Goal: Find specific page/section: Find specific page/section

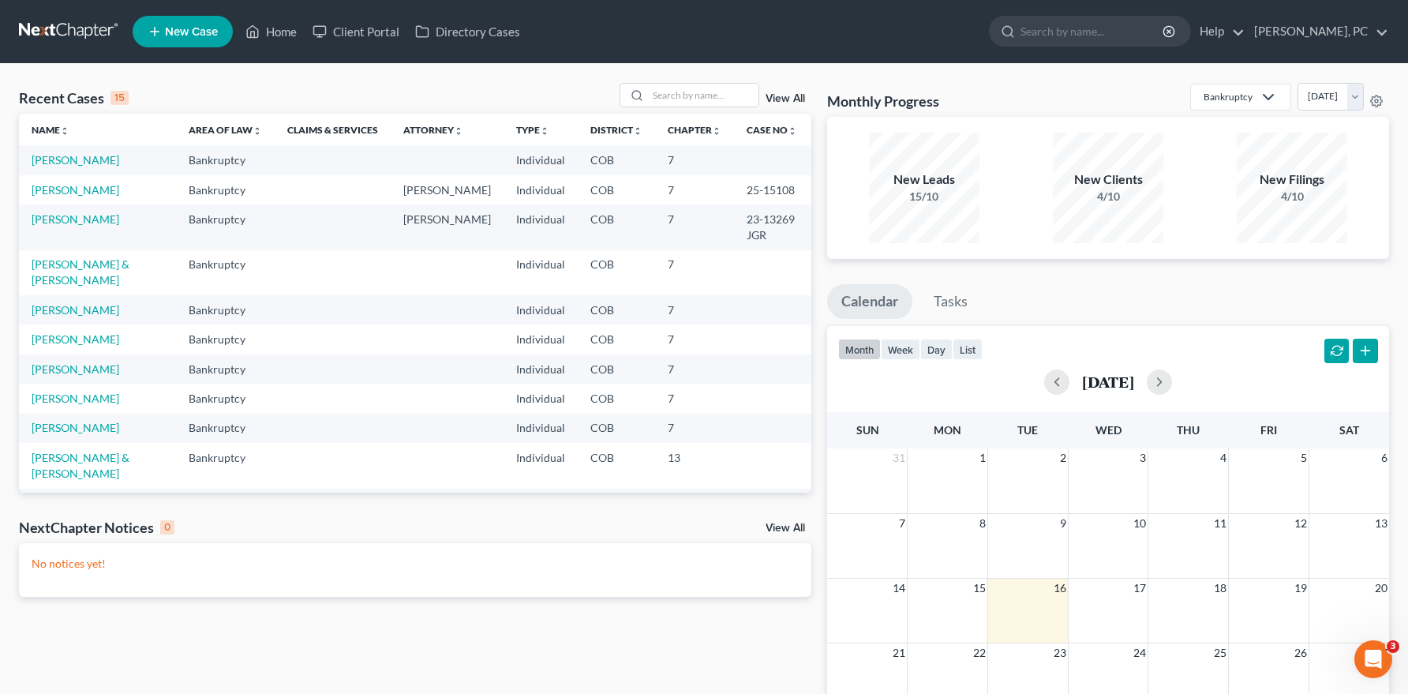
click at [780, 100] on link "View All" at bounding box center [784, 98] width 39 height 11
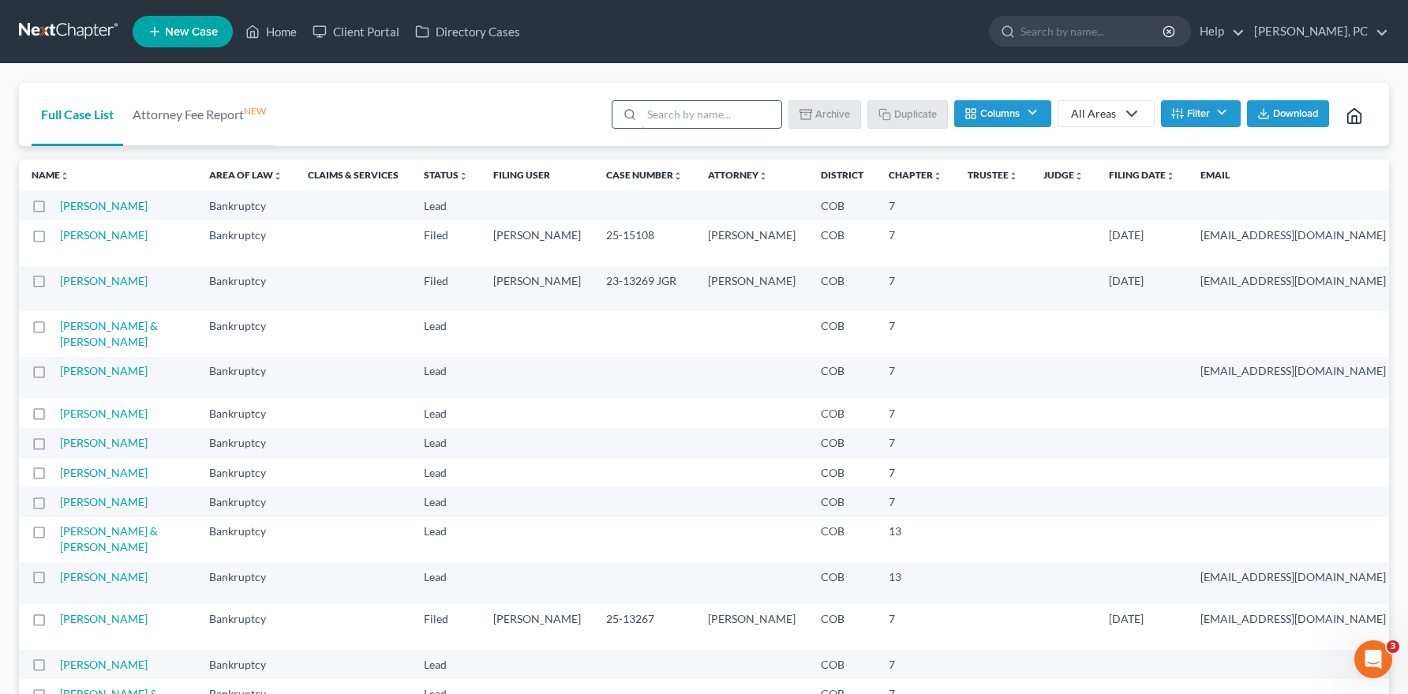
click at [665, 114] on input "search" at bounding box center [711, 114] width 140 height 27
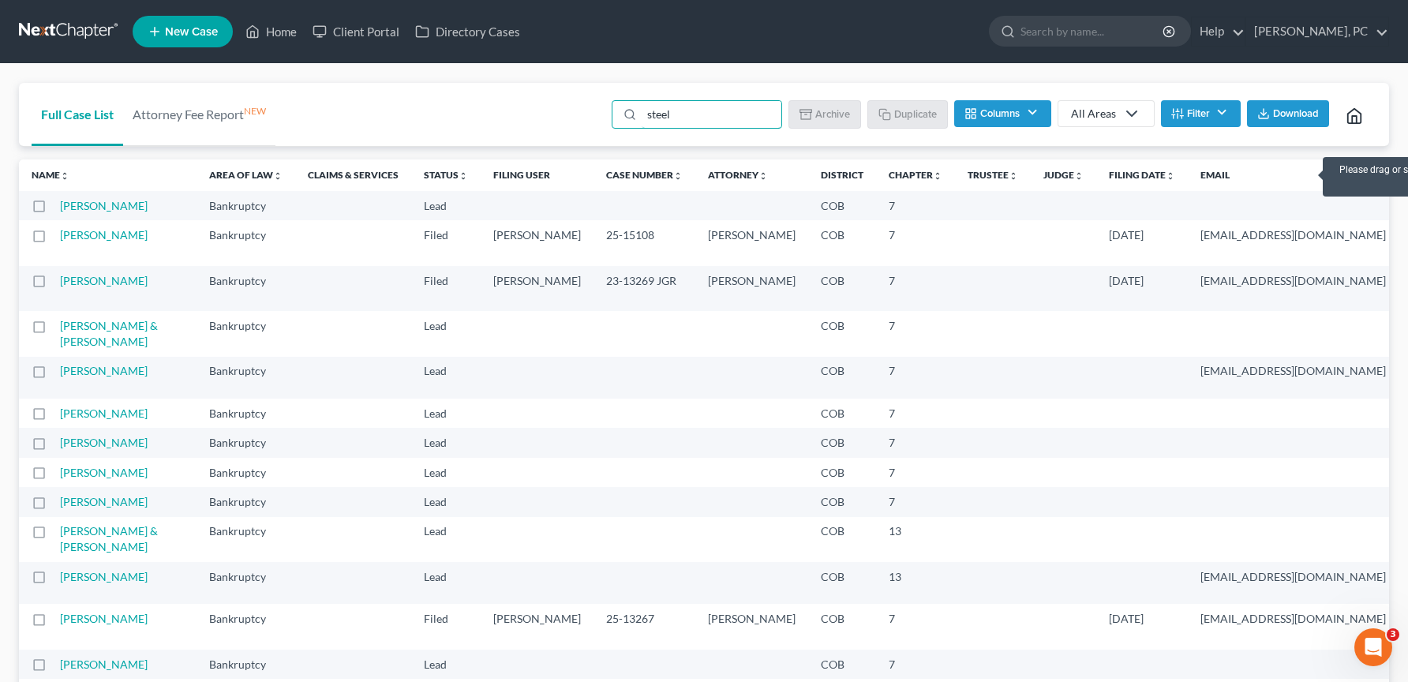
type input "[PERSON_NAME]"
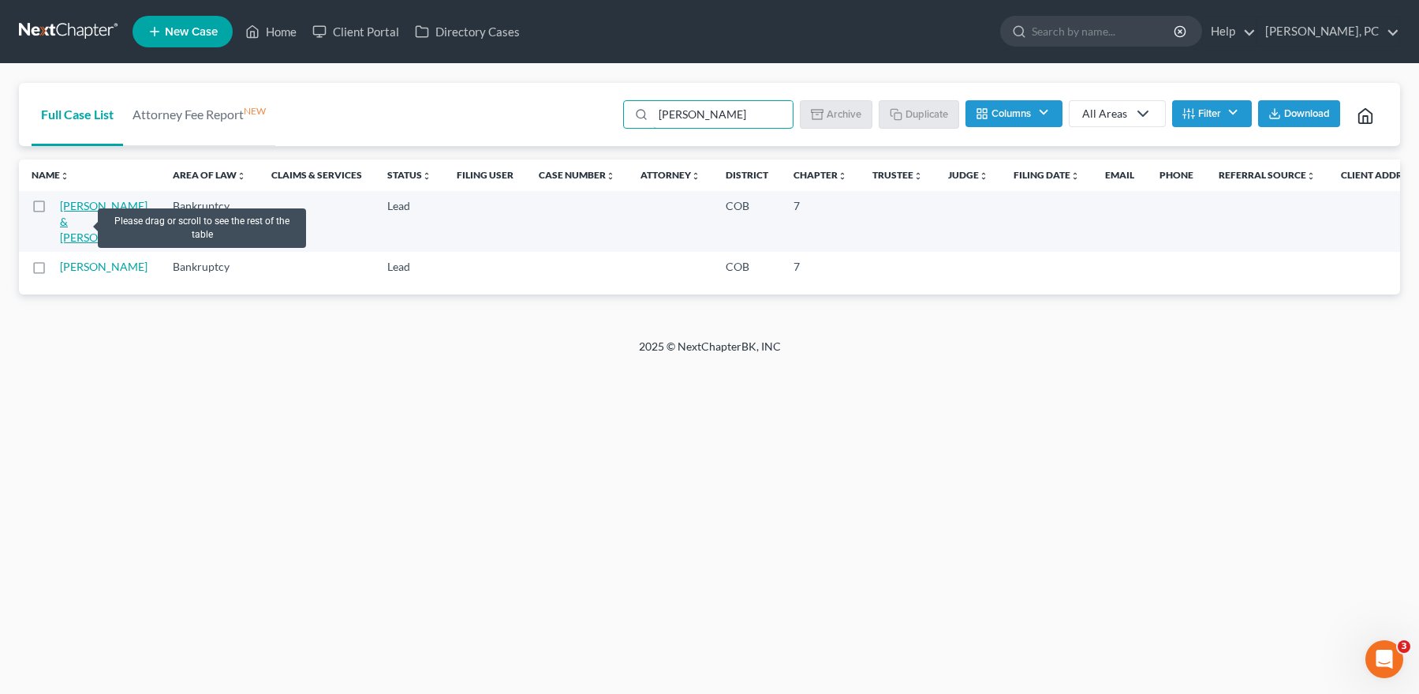
click at [78, 222] on link "[PERSON_NAME] & [PERSON_NAME]" at bounding box center [104, 221] width 88 height 45
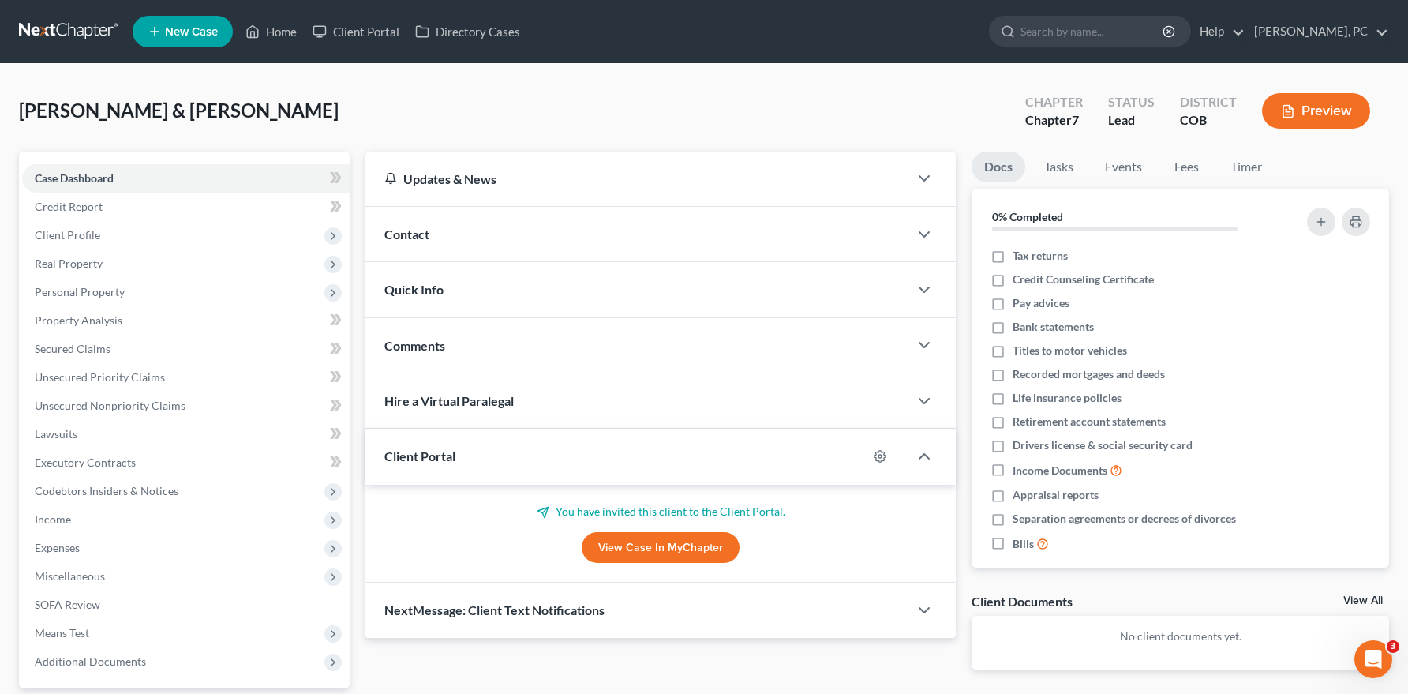
click at [637, 550] on link "View Case in MyChapter" at bounding box center [660, 548] width 158 height 32
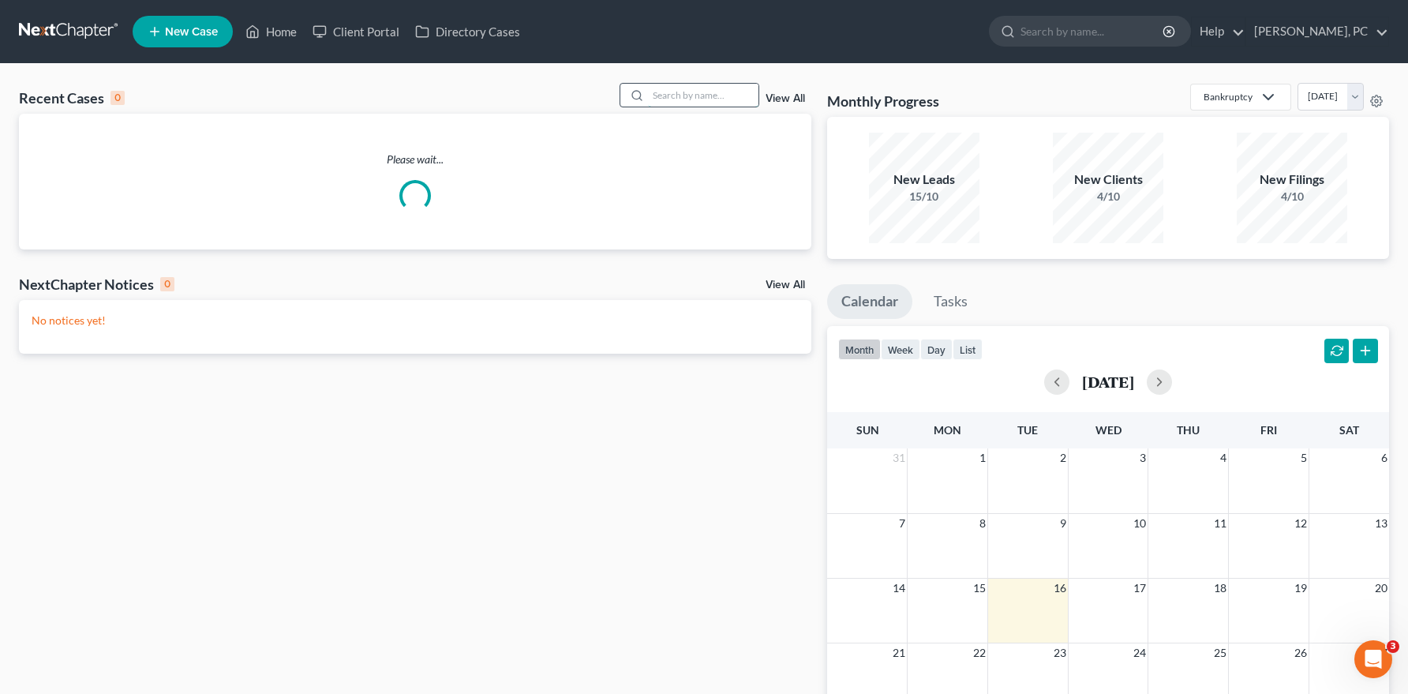
click at [698, 96] on input "search" at bounding box center [703, 95] width 110 height 23
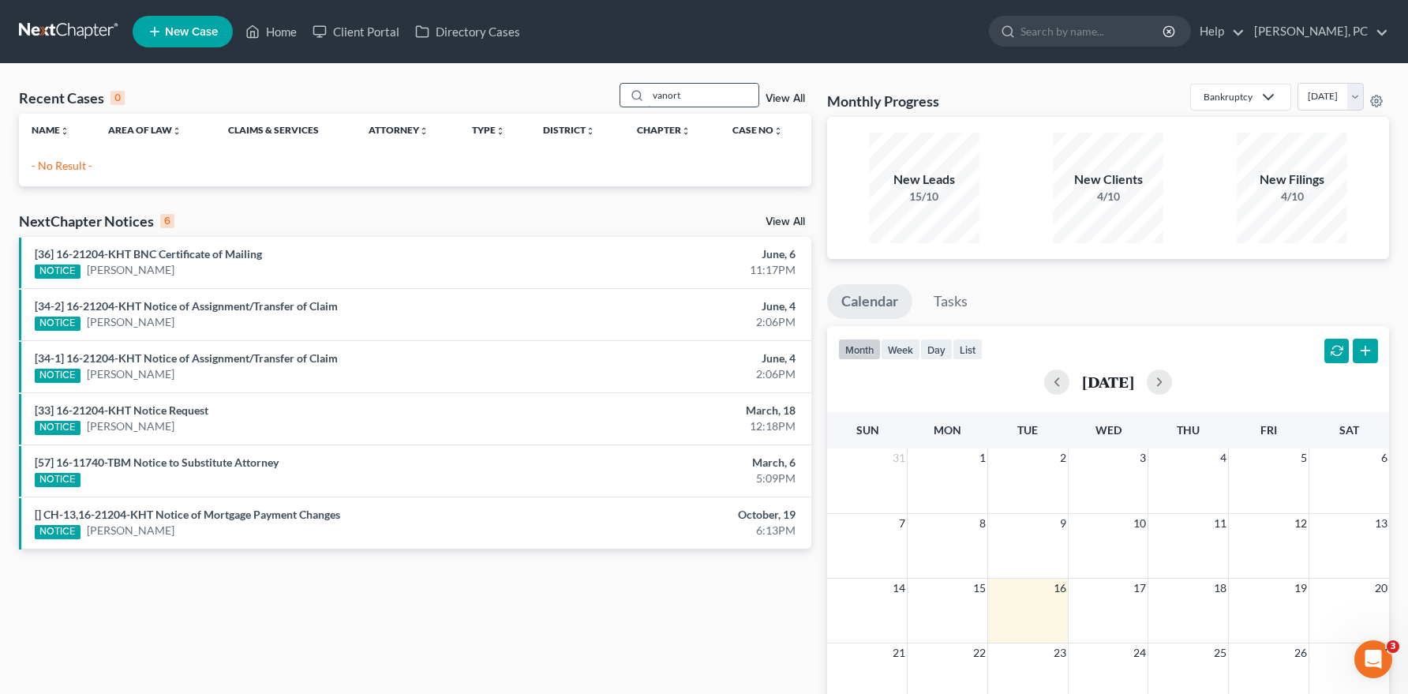
click at [690, 88] on input "vanort" at bounding box center [703, 95] width 110 height 23
type input "t"
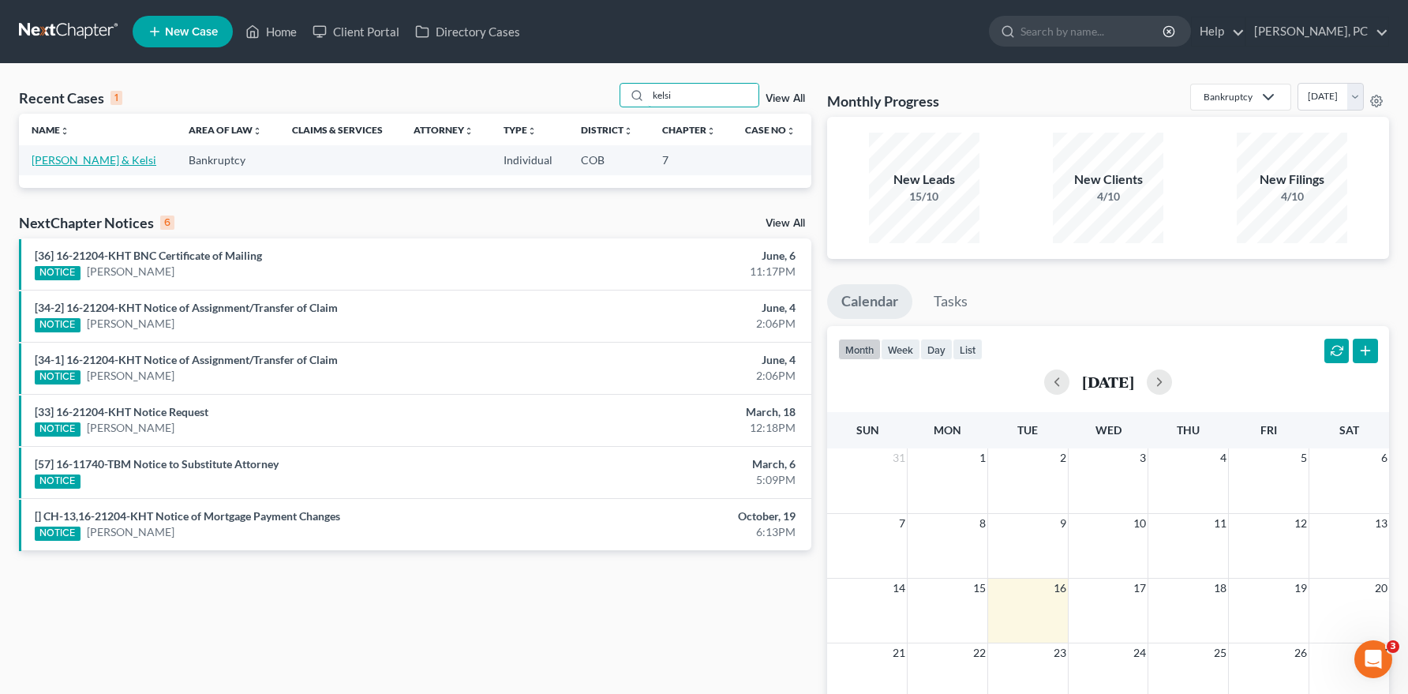
type input "kelsi"
click at [105, 159] on link "[PERSON_NAME] & Kelsi" at bounding box center [94, 159] width 125 height 13
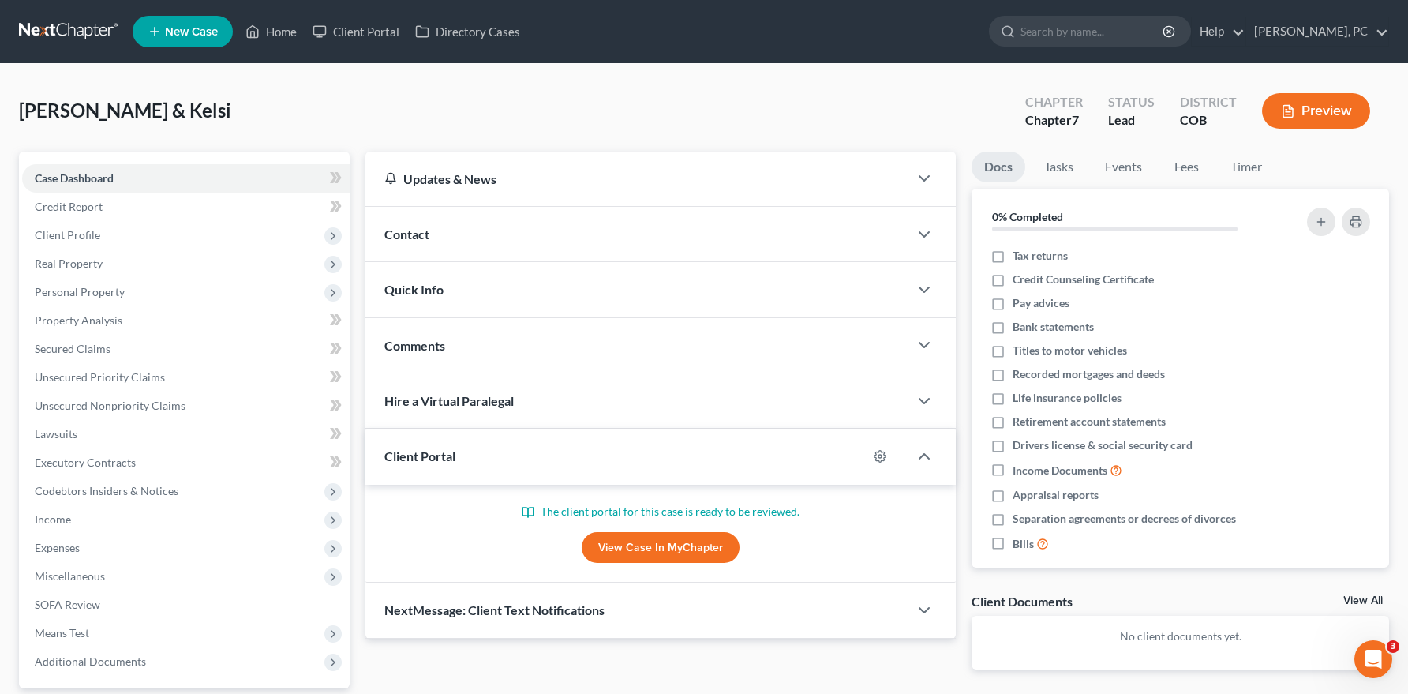
click at [621, 548] on link "View Case in MyChapter" at bounding box center [660, 548] width 158 height 32
